Goal: Book appointment/travel/reservation

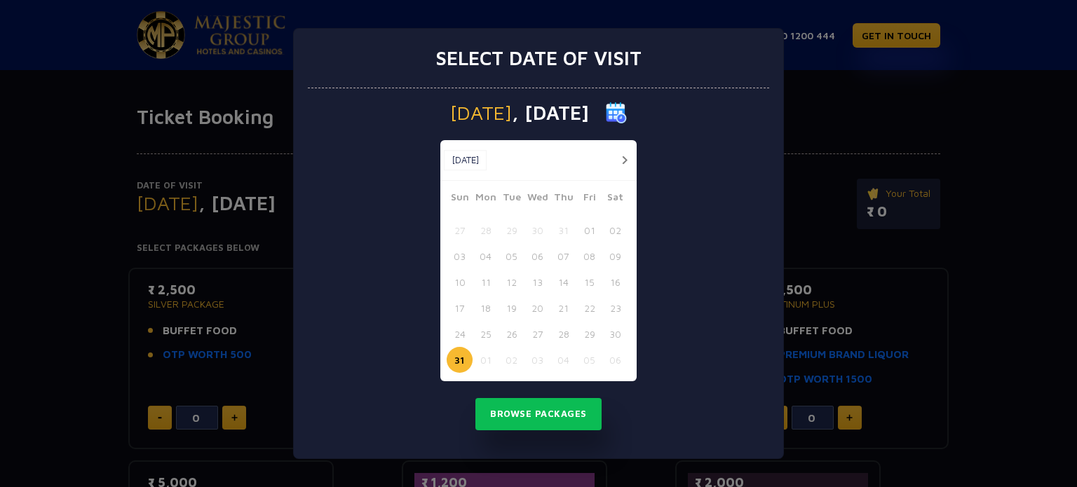
click at [626, 165] on button "button" at bounding box center [624, 160] width 18 height 18
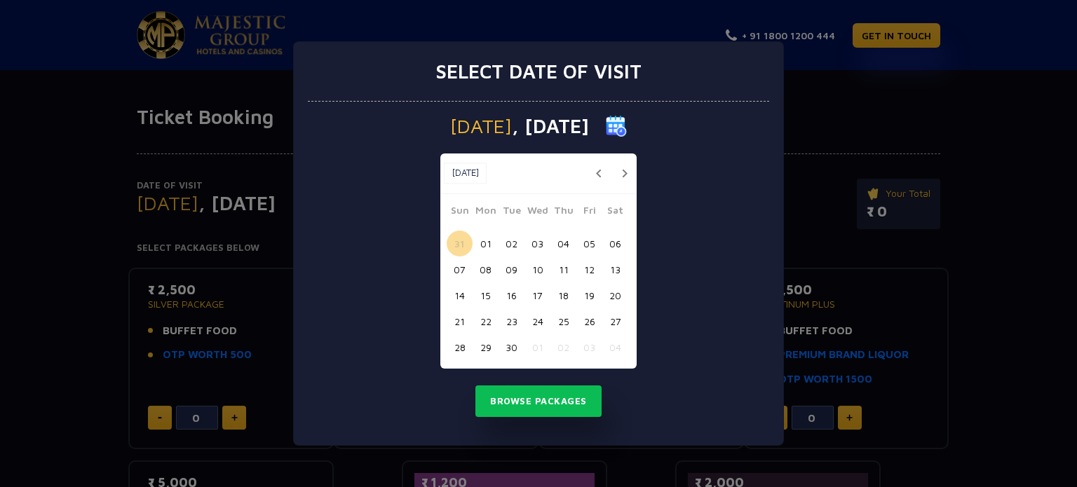
click at [477, 268] on button "08" at bounding box center [485, 270] width 26 height 26
click at [560, 409] on button "Browse Packages" at bounding box center [538, 401] width 126 height 32
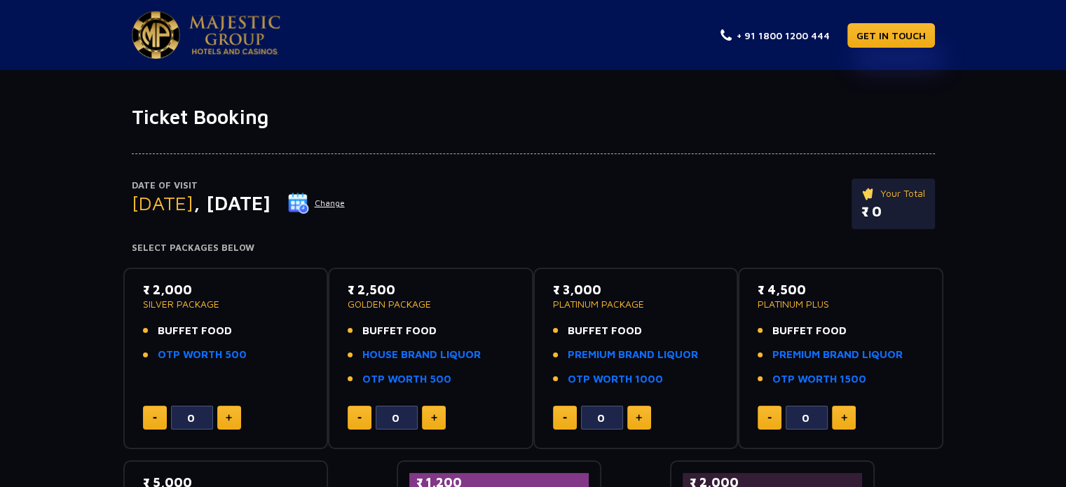
click at [213, 45] on img at bounding box center [234, 34] width 91 height 39
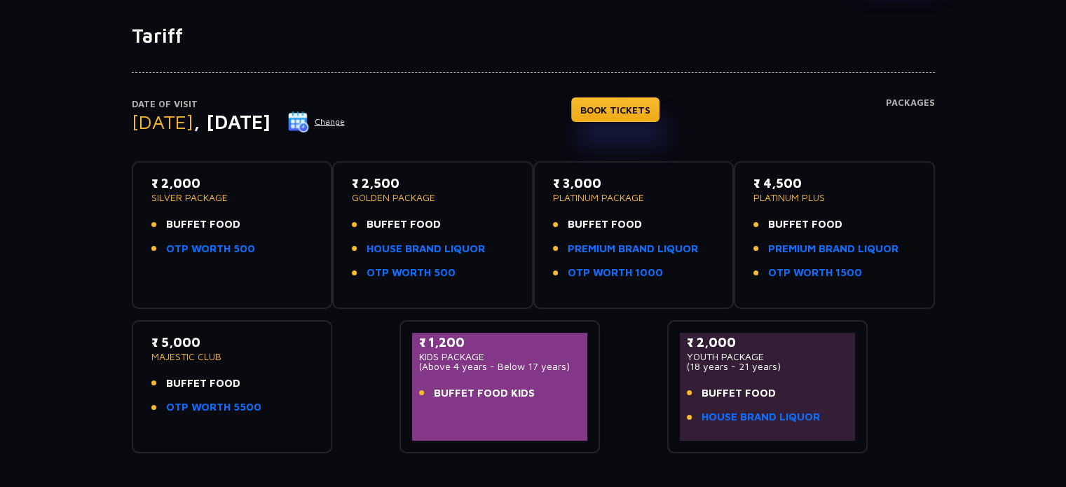
scroll to position [109, 0]
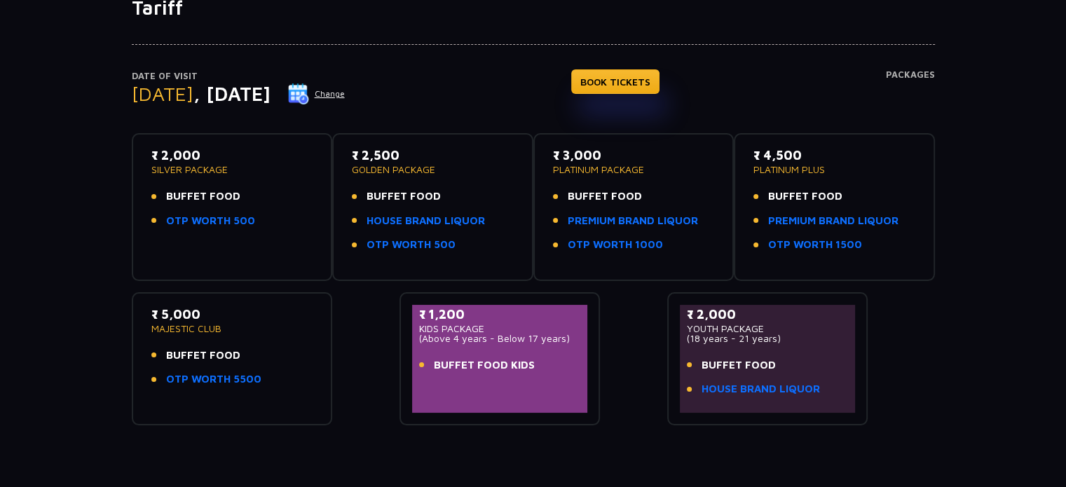
click at [109, 243] on div "Date of Visit [DATE] Change BOOK TICKETS Packages ₹ 2,000 SILVER PACKAGE BUFFET…" at bounding box center [533, 223] width 1066 height 406
click at [894, 303] on div "₹ 2,000 SILVER PACKAGE BUFFET FOOD OTP WORTH 500 ₹ 2,500 GOLDEN PACKAGE BUFFET …" at bounding box center [533, 273] width 803 height 303
click at [665, 219] on link "PREMIUM BRAND LIQUOR" at bounding box center [633, 221] width 130 height 16
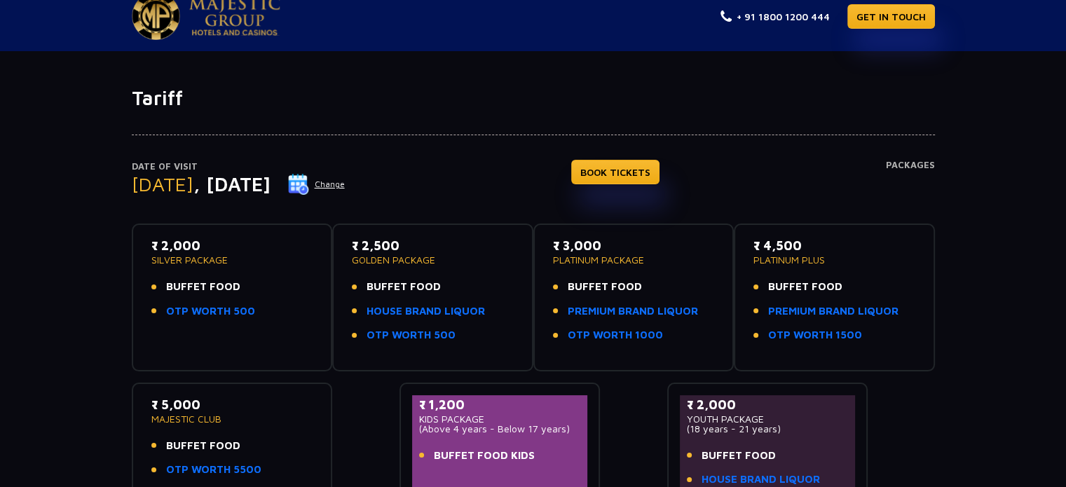
scroll to position [20, 0]
click at [456, 301] on ul "BUFFET FOOD HOUSE BRAND LIQUOR OTP WORTH 500" at bounding box center [433, 310] width 162 height 64
click at [457, 308] on link "HOUSE BRAND LIQUOR" at bounding box center [426, 311] width 118 height 16
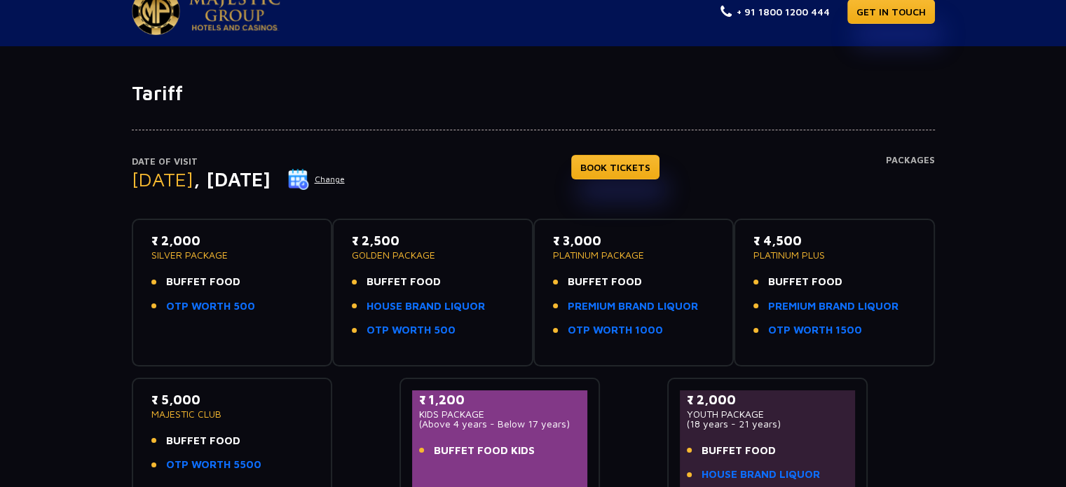
scroll to position [69, 0]
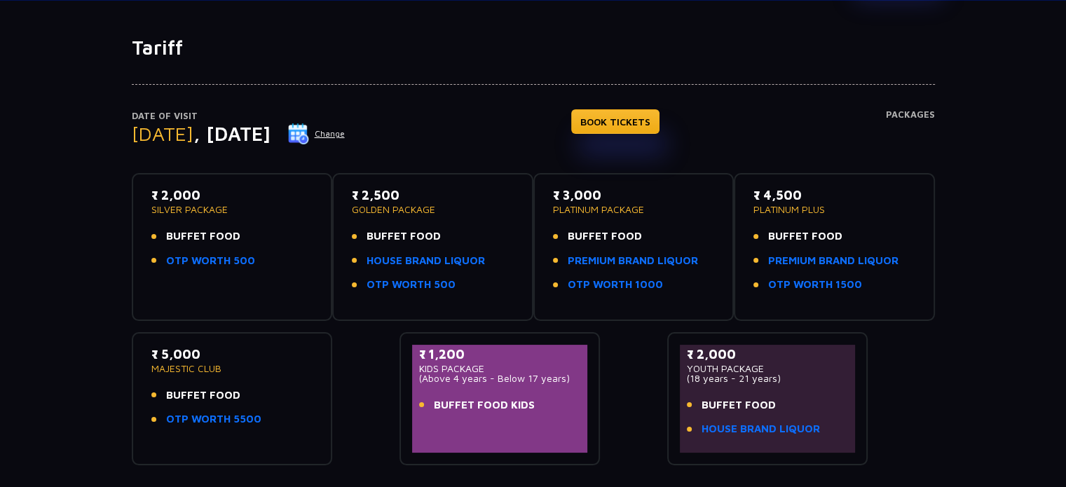
click at [0, 365] on div "Date of Visit Monday , 08 Sep 2025 Change BOOK TICKETS Packages ₹ 2,000 SILVER …" at bounding box center [533, 263] width 1066 height 406
